Goal: Task Accomplishment & Management: Use online tool/utility

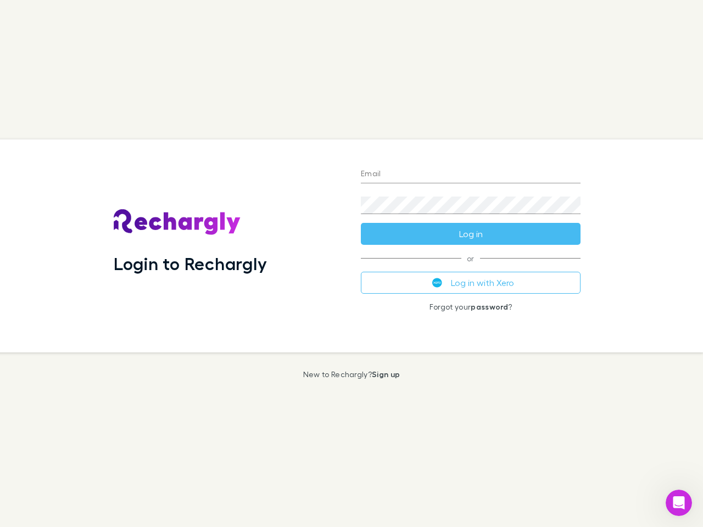
click at [351, 264] on div "Login to Rechargly" at bounding box center [228, 245] width 247 height 213
click at [471, 175] on input "Email" at bounding box center [471, 175] width 220 height 18
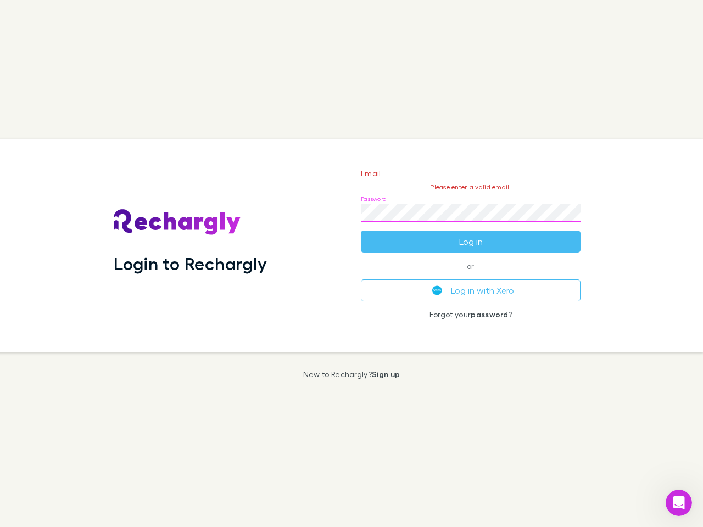
click at [471, 234] on form "Email Please enter a valid email. Password Log in" at bounding box center [471, 205] width 220 height 96
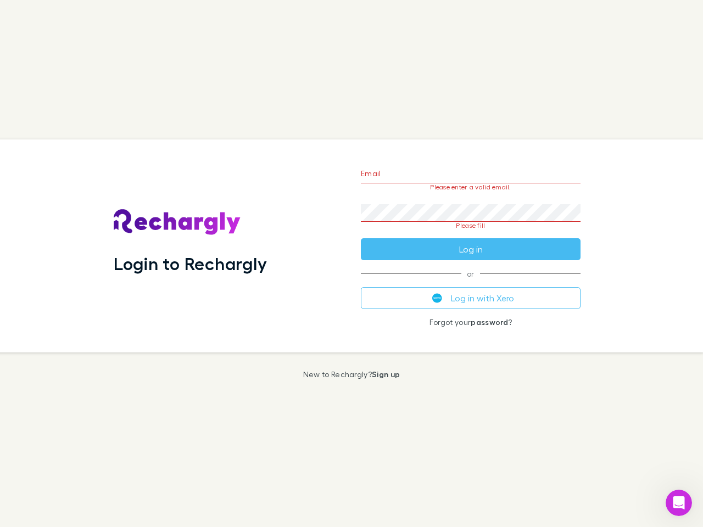
click at [471, 283] on div "Email Please enter a valid email. Password Please fill Log in or Log in with Xe…" at bounding box center [470, 245] width 237 height 213
click at [679, 503] on icon "Open Intercom Messenger" at bounding box center [679, 503] width 18 height 18
